Goal: Answer question/provide support: Share knowledge or assist other users

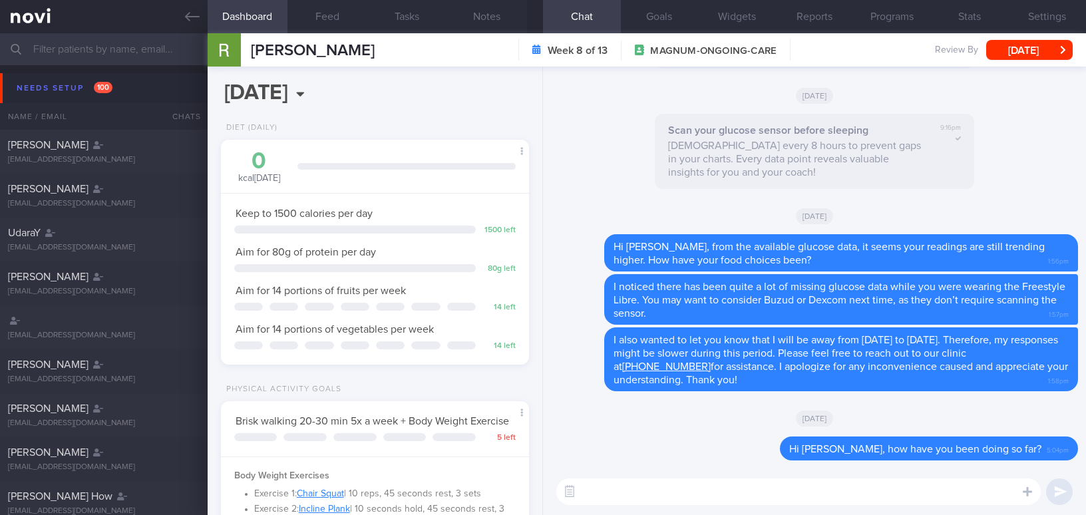
select select "8"
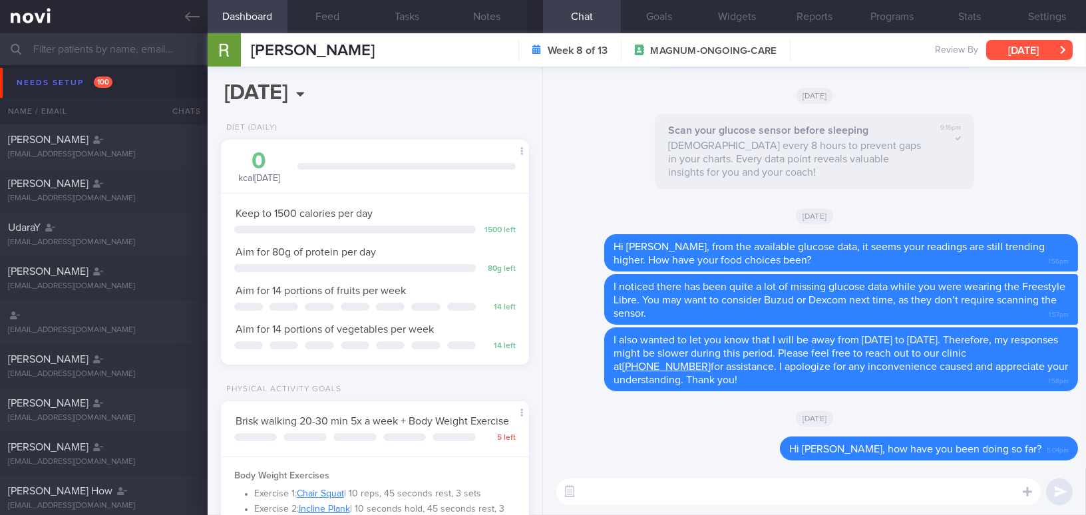
click at [1004, 49] on button "[DATE]" at bounding box center [1029, 50] width 86 height 20
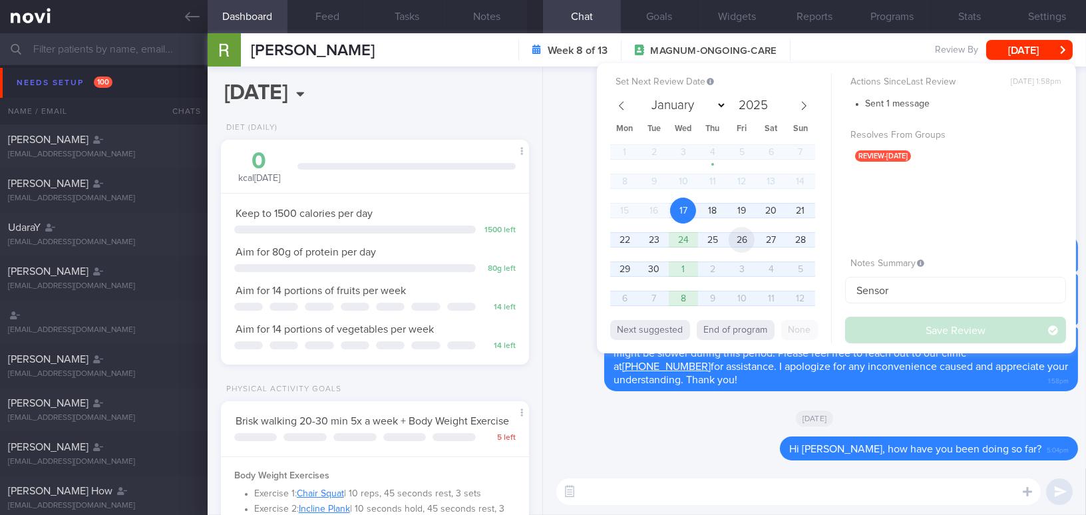
click at [743, 243] on span "26" at bounding box center [741, 240] width 26 height 26
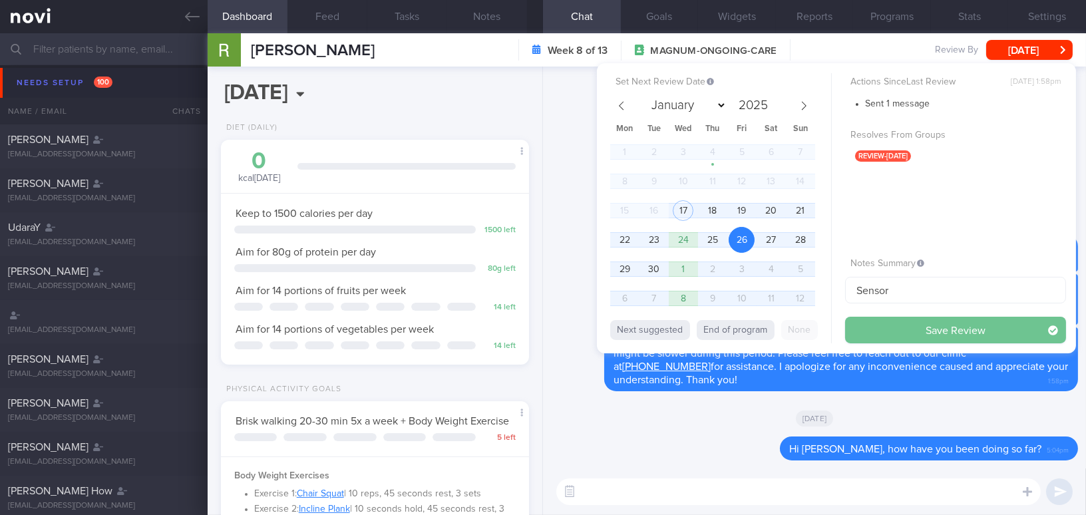
click at [868, 341] on button "Save Review" at bounding box center [955, 330] width 221 height 27
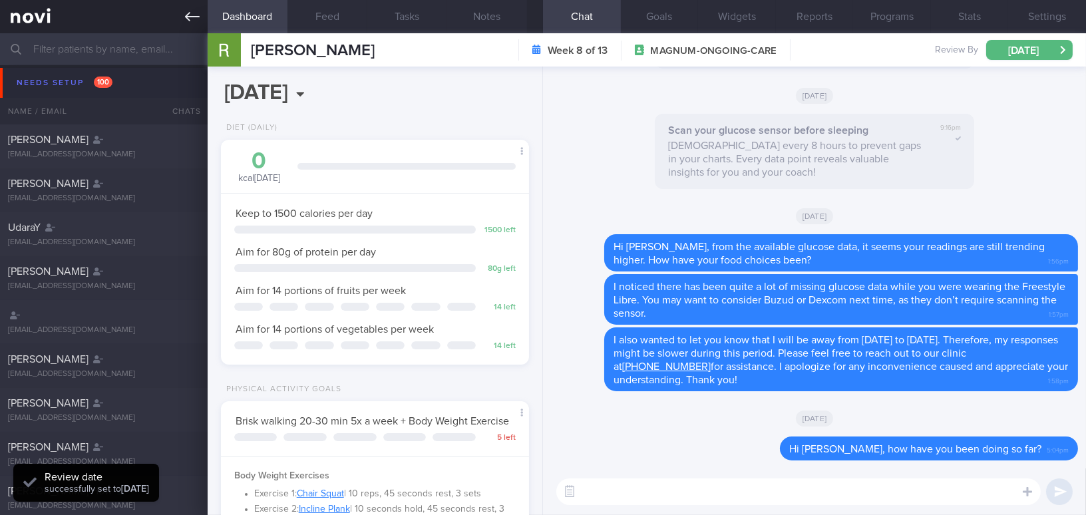
scroll to position [140, 280]
click at [187, 25] on link at bounding box center [104, 16] width 208 height 33
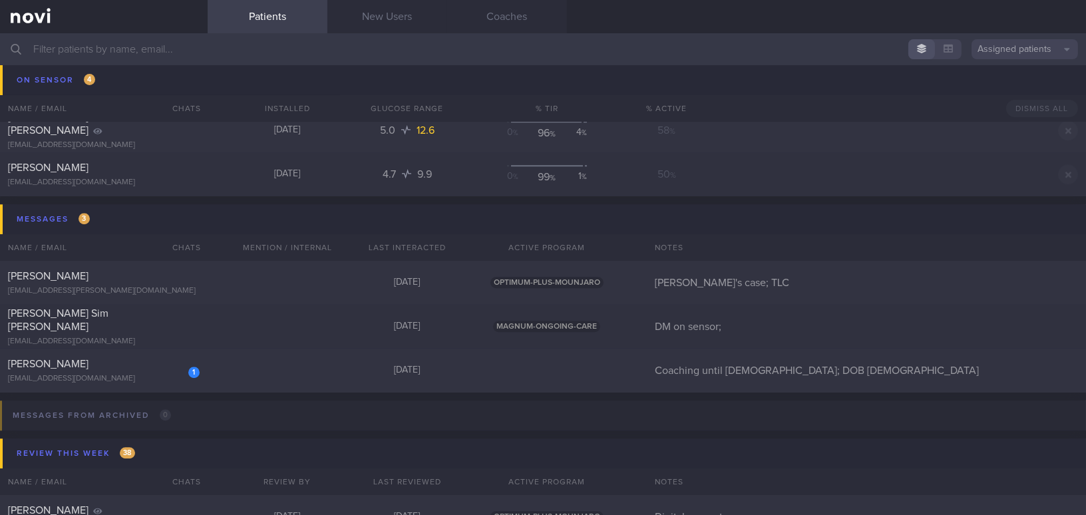
scroll to position [6659, 0]
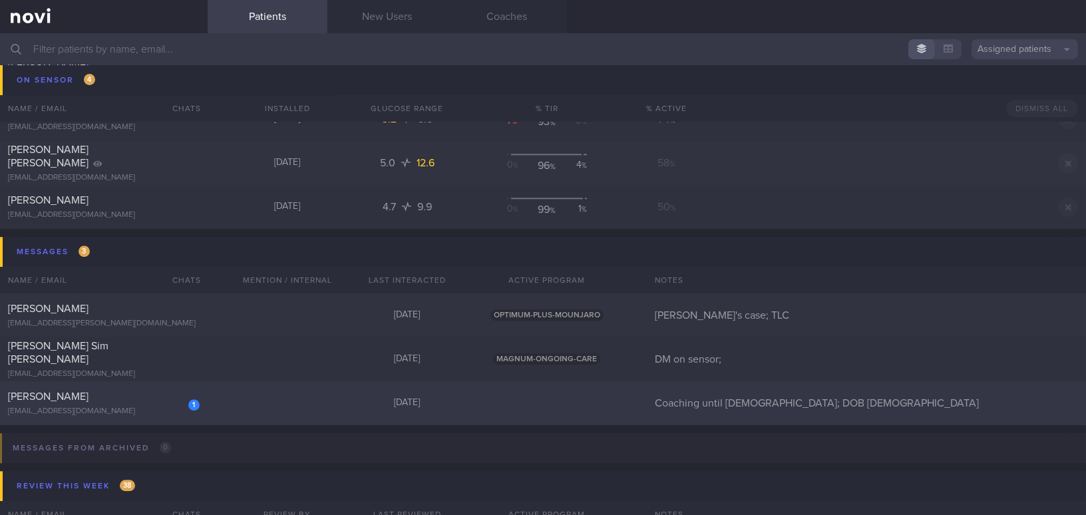
click at [96, 395] on div "[PERSON_NAME]" at bounding box center [102, 396] width 188 height 13
select select "8"
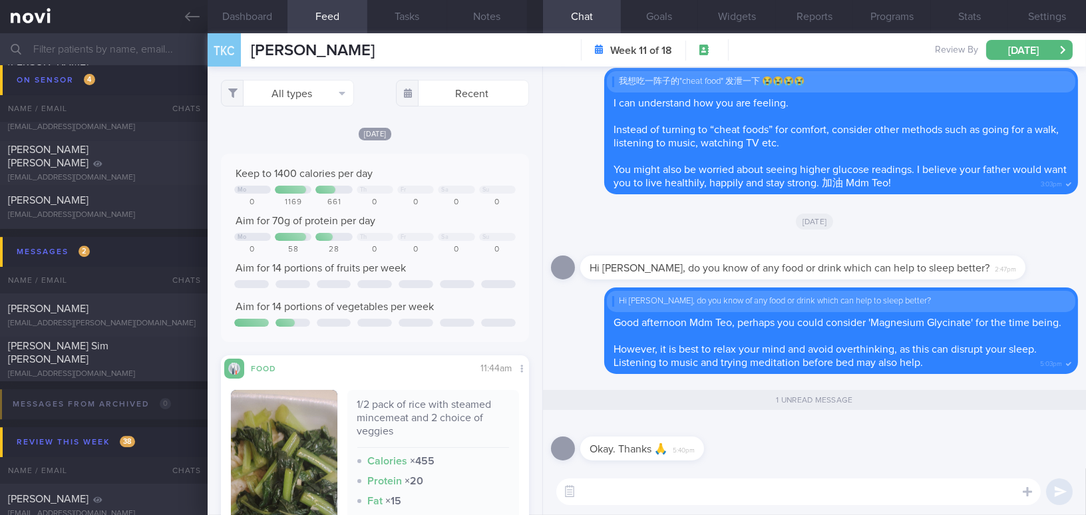
click at [671, 490] on textarea at bounding box center [798, 491] width 484 height 27
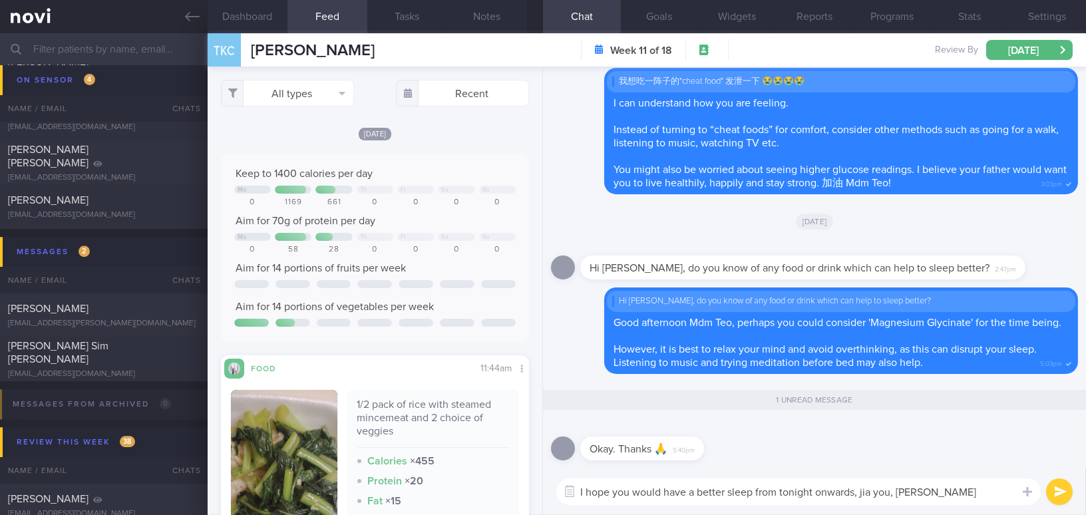
type textarea "I hope you would have a better sleep from tonight onwards, jia you, Mdm Teo!"
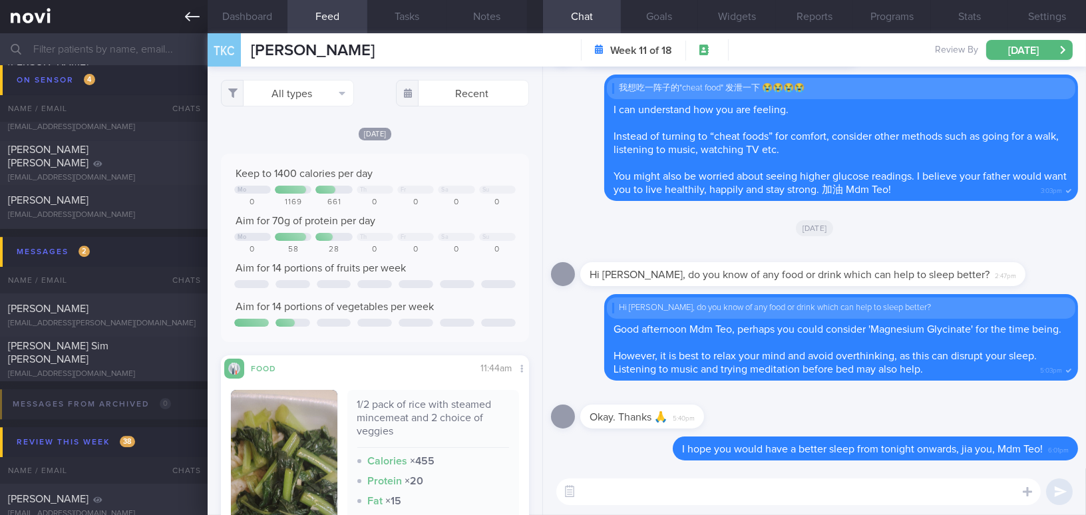
click at [190, 19] on icon at bounding box center [192, 16] width 15 height 15
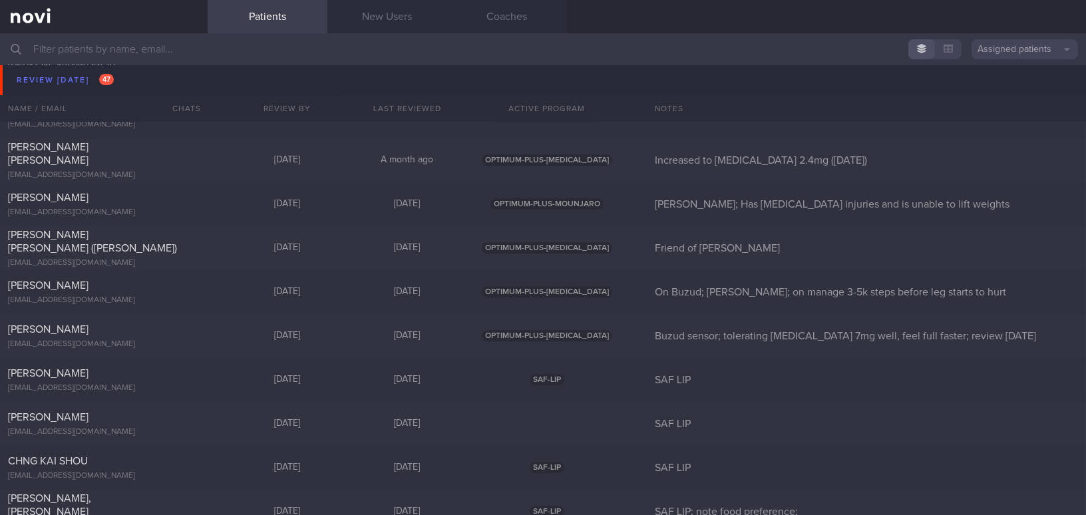
scroll to position [5933, 0]
